Goal: Find specific page/section: Find specific page/section

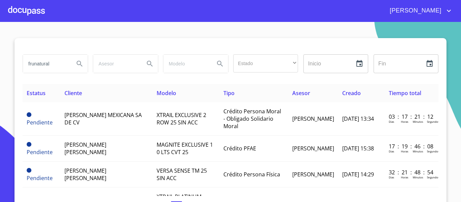
type input "frunatural"
click at [77, 64] on icon "Search" at bounding box center [80, 64] width 6 height 6
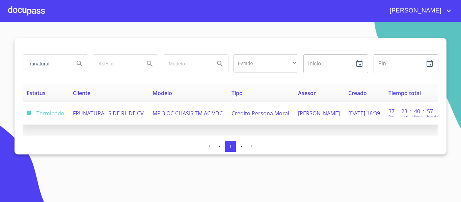
click at [79, 110] on span "FRUNATURAL S DE RL DE CV" at bounding box center [108, 113] width 71 height 7
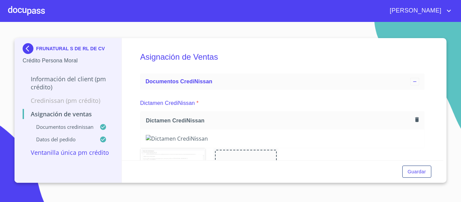
click at [28, 11] on div at bounding box center [26, 11] width 37 height 22
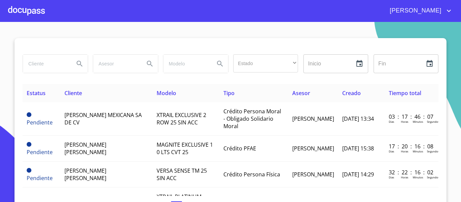
click at [34, 10] on div at bounding box center [26, 11] width 37 height 22
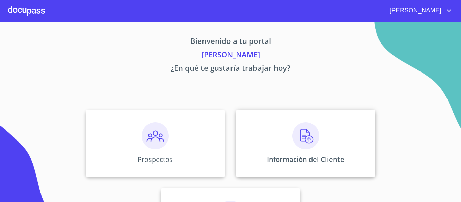
click at [243, 127] on div "Información del Cliente" at bounding box center [305, 143] width 139 height 67
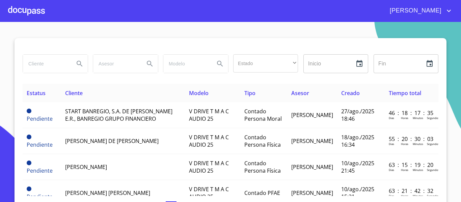
click at [40, 67] on input "search" at bounding box center [46, 64] width 46 height 18
type input "FRUNATURAL"
click at [76, 63] on icon "Search" at bounding box center [80, 64] width 8 height 8
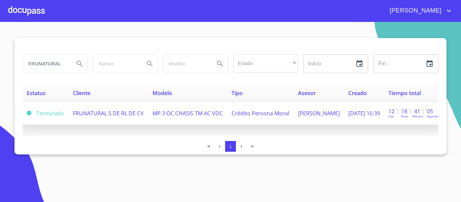
click at [138, 110] on td "FRUNATURAL S DE RL DE CV" at bounding box center [109, 113] width 80 height 23
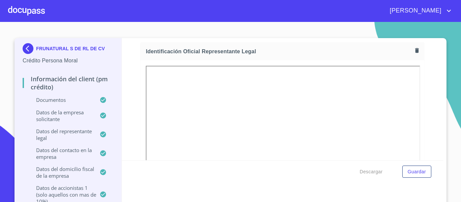
scroll to position [35, 0]
